Goal: Information Seeking & Learning: Learn about a topic

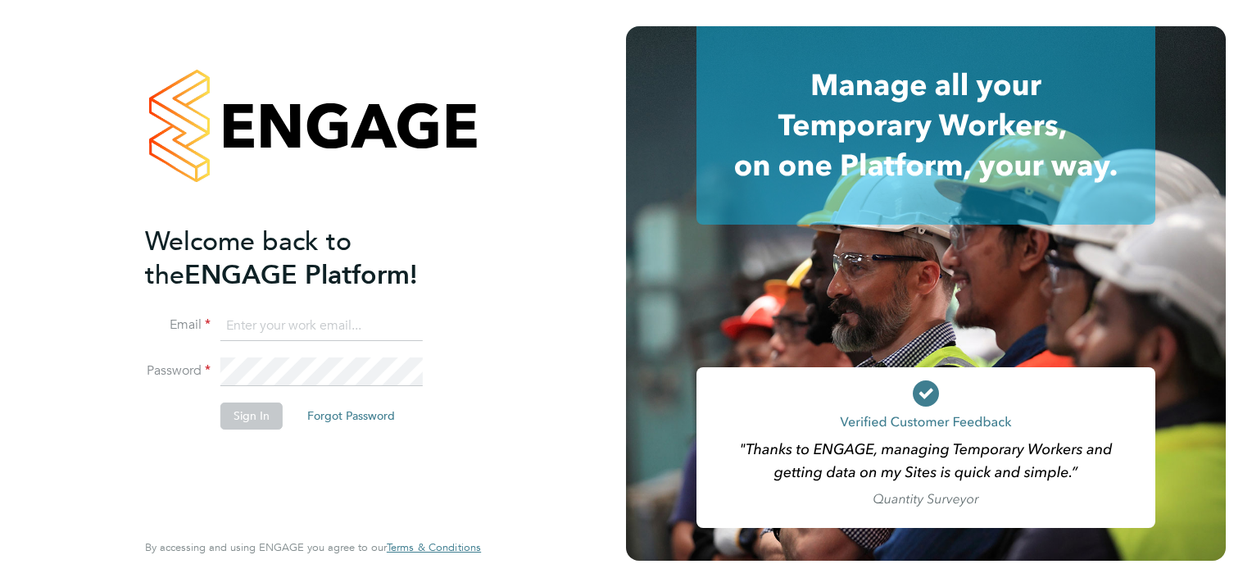
type input "[EMAIL_ADDRESS][DOMAIN_NAME]"
click at [256, 414] on button "Sign In" at bounding box center [251, 415] width 62 height 26
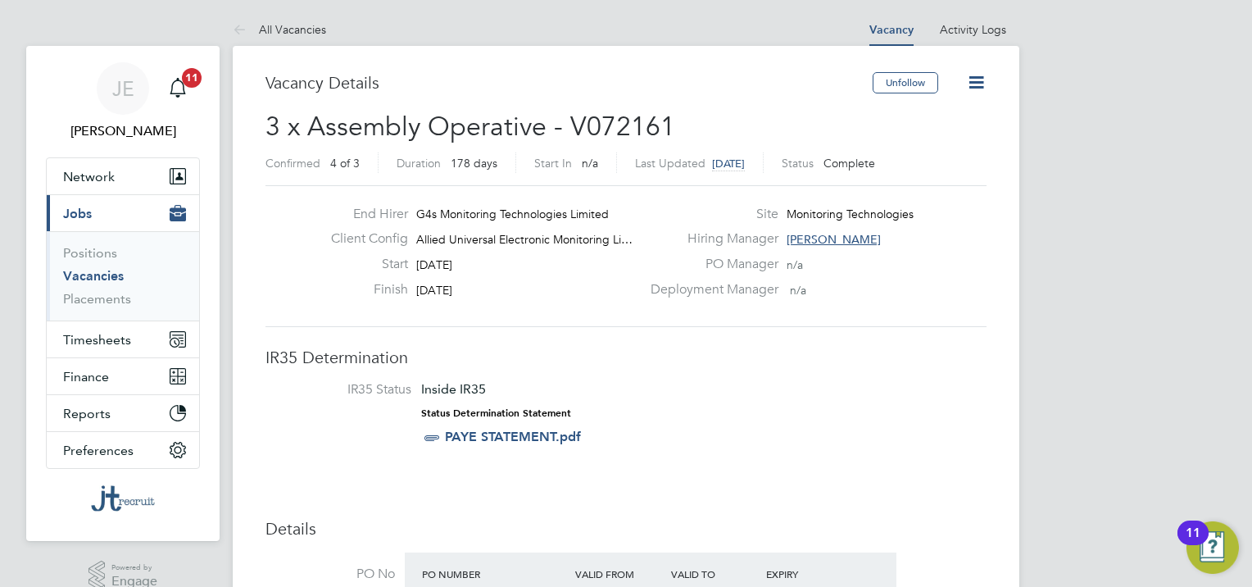
click at [95, 277] on link "Vacancies" at bounding box center [93, 276] width 61 height 16
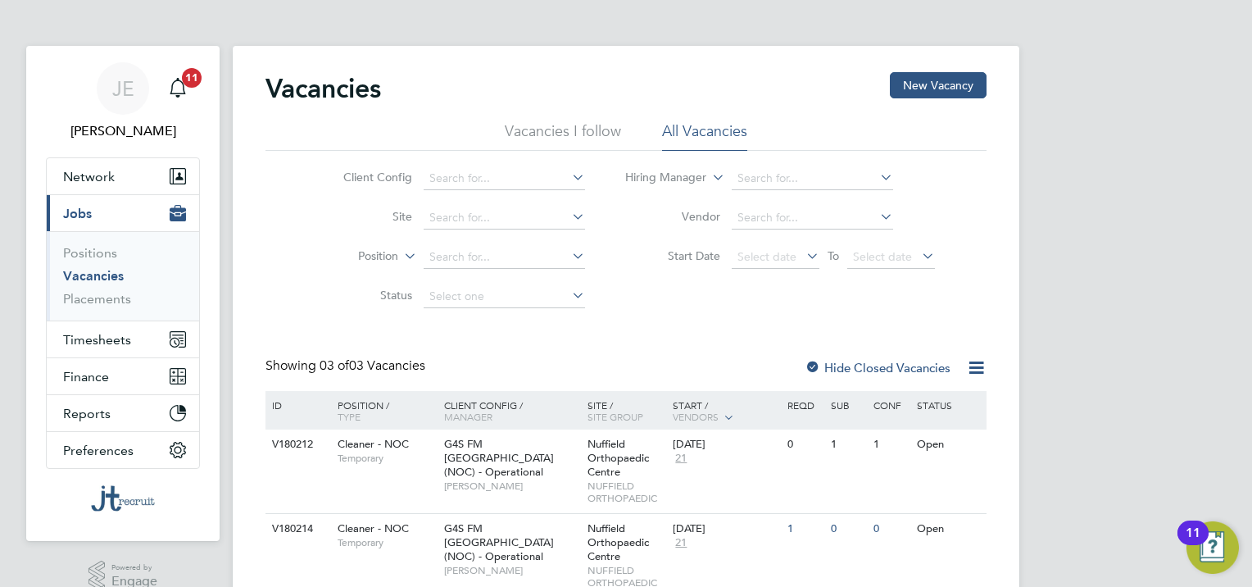
scroll to position [128, 0]
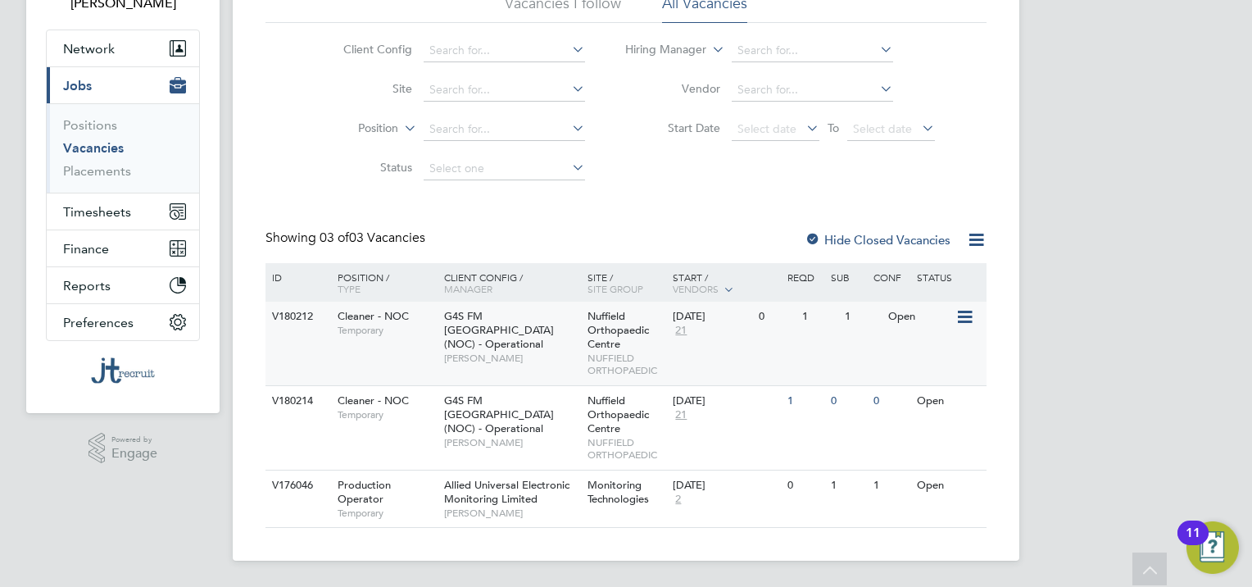
click at [347, 318] on span "Cleaner - NOC" at bounding box center [373, 316] width 71 height 14
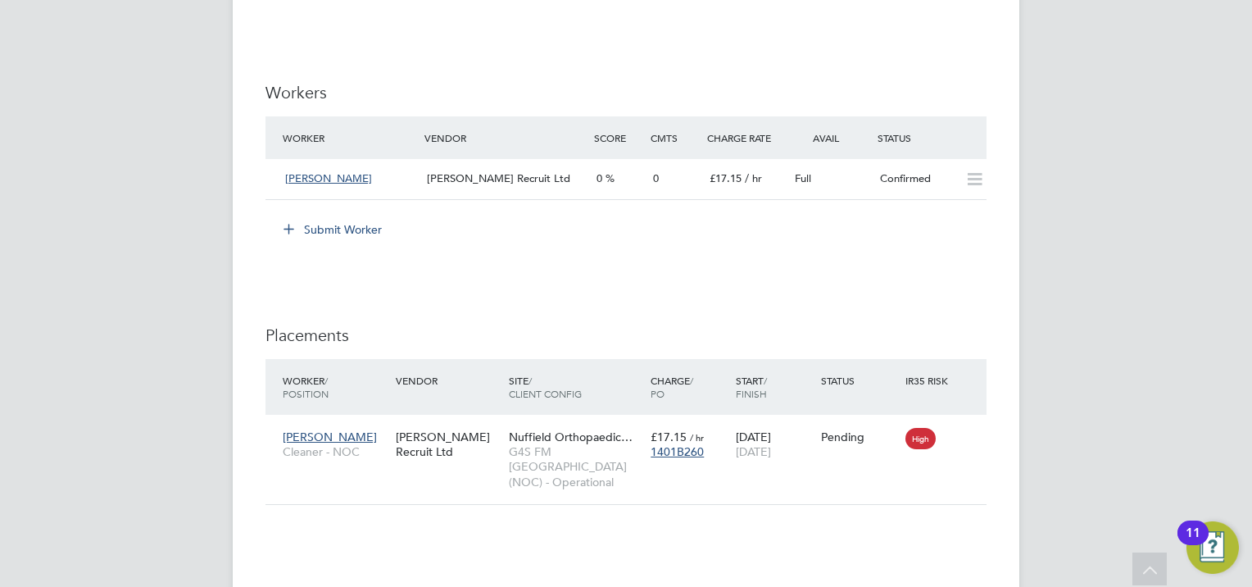
scroll to position [2867, 0]
